Goal: Transaction & Acquisition: Purchase product/service

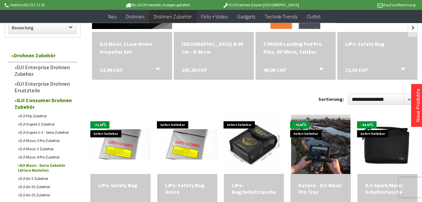
scroll to position [263, 0]
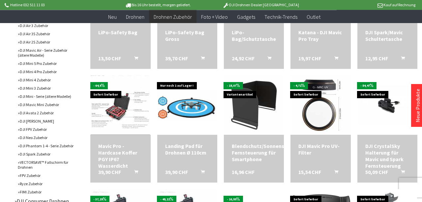
scroll to position [417, 0]
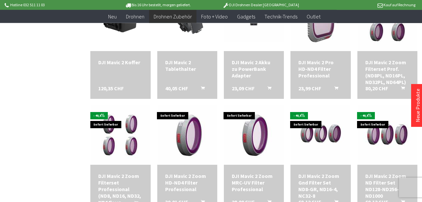
scroll to position [973, 0]
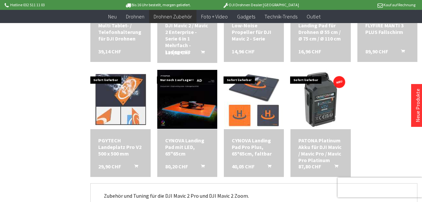
scroll to position [1567, 0]
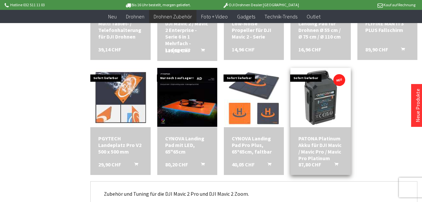
click at [328, 160] on div "PATONA Platinum Akku für DJI Mavic / Mavic Pro / Mavic Pro Platinum" at bounding box center [320, 148] width 44 height 26
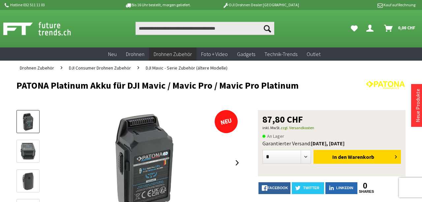
click at [32, 151] on img at bounding box center [28, 151] width 16 height 19
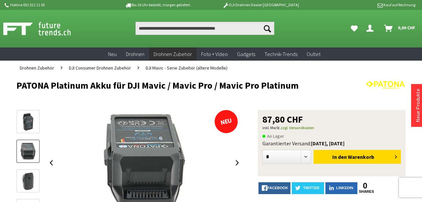
click at [23, 179] on img at bounding box center [28, 181] width 13 height 19
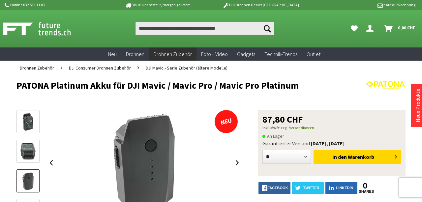
click at [33, 128] on img at bounding box center [28, 121] width 12 height 19
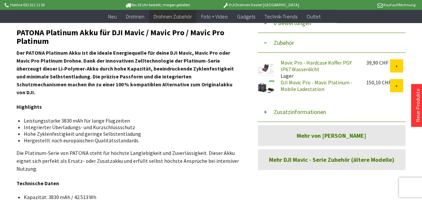
scroll to position [231, 0]
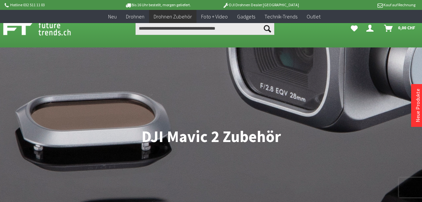
scroll to position [796, 0]
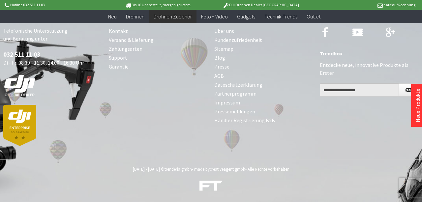
scroll to position [395, 0]
